Goal: Information Seeking & Learning: Learn about a topic

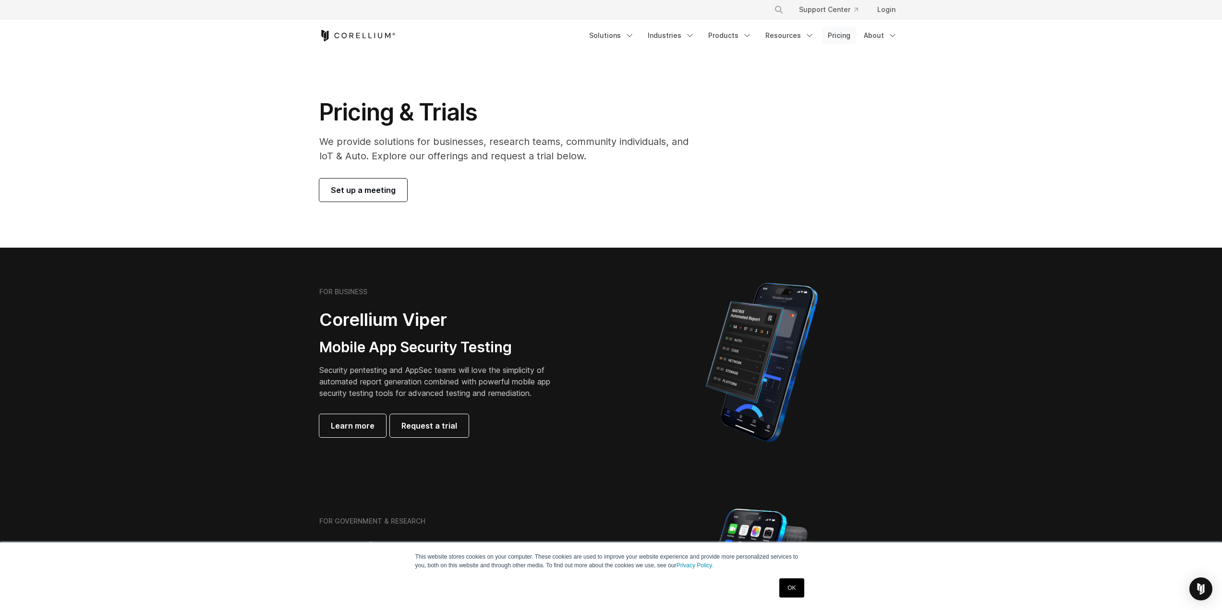
click at [841, 36] on link "Pricing" at bounding box center [839, 35] width 34 height 17
click at [634, 36] on icon "Navigation Menu" at bounding box center [630, 36] width 10 height 10
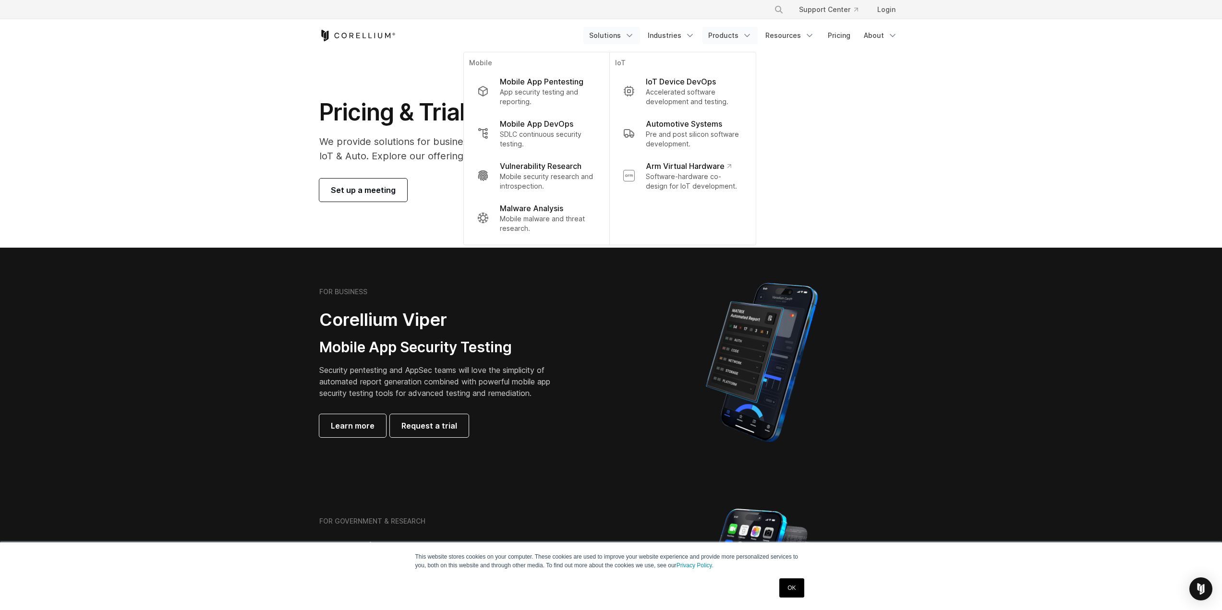
click at [749, 36] on polyline "Navigation Menu" at bounding box center [747, 36] width 5 height 2
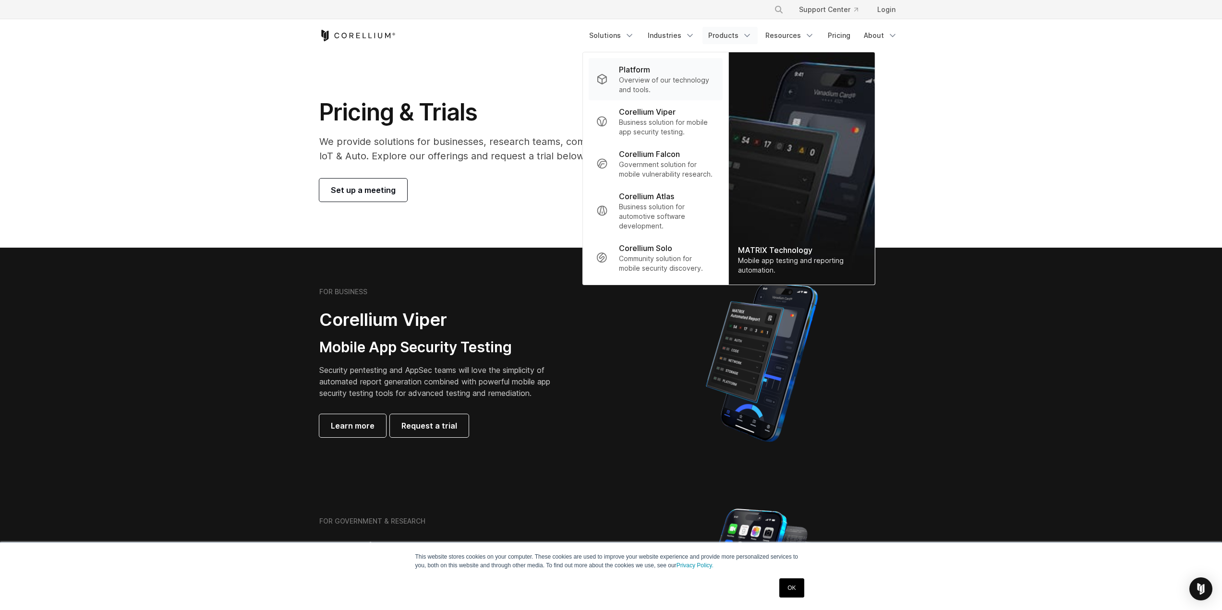
click at [640, 71] on p "Platform" at bounding box center [634, 70] width 31 height 12
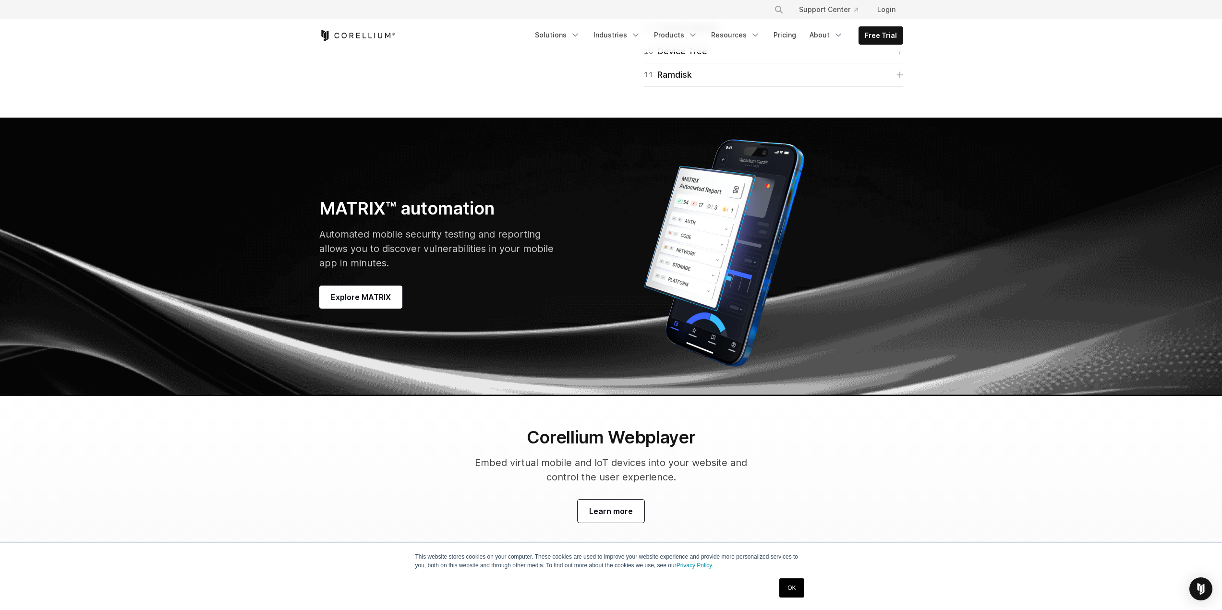
scroll to position [2689, 0]
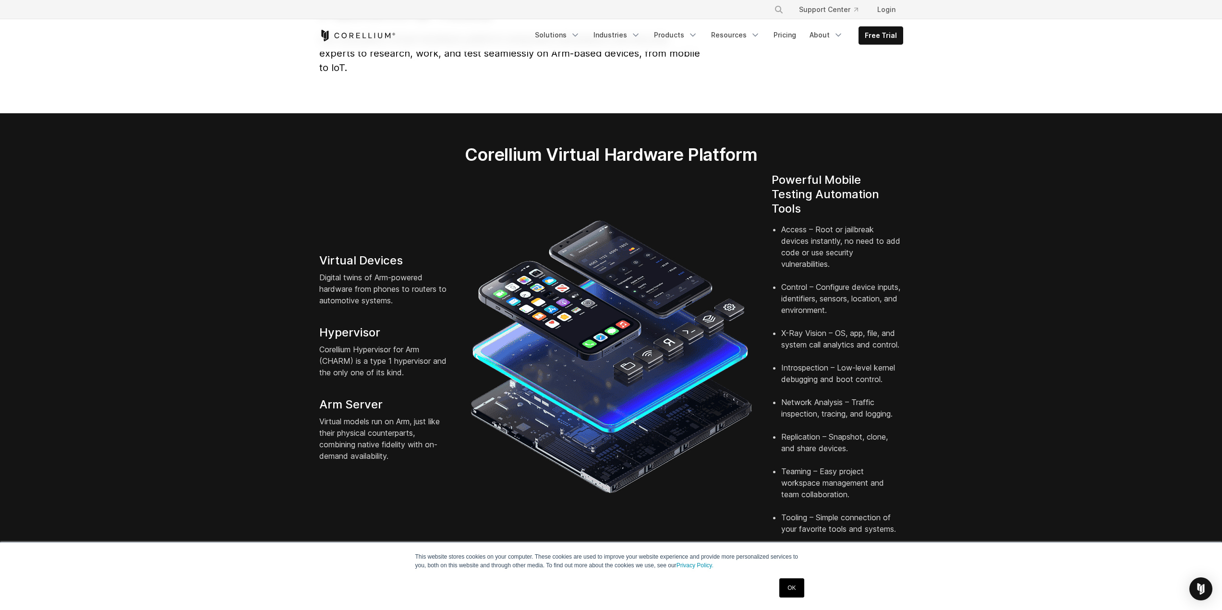
scroll to position [0, 0]
